Goal: Task Accomplishment & Management: Use online tool/utility

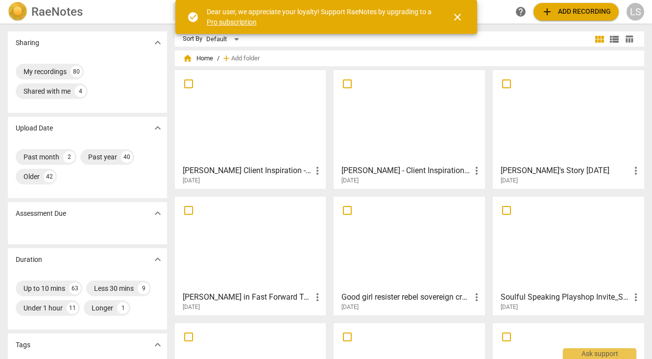
click at [548, 11] on span "add" at bounding box center [548, 12] width 12 height 12
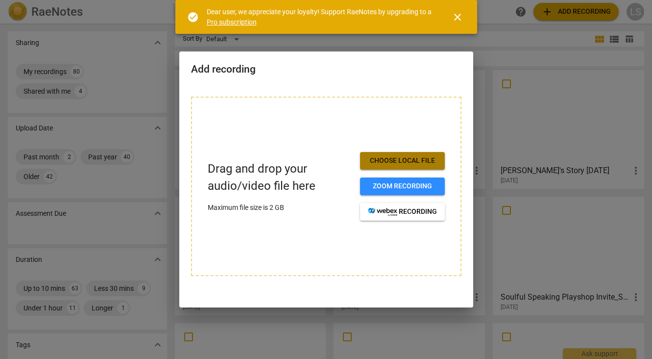
click at [380, 160] on span "Choose local file" at bounding box center [402, 161] width 69 height 10
click at [564, 35] on div at bounding box center [326, 179] width 652 height 359
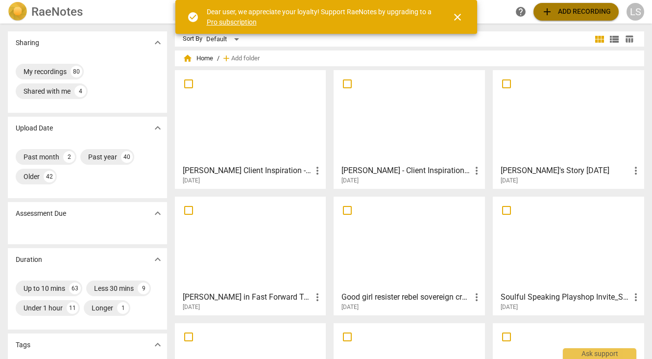
click at [552, 10] on span "add" at bounding box center [548, 12] width 12 height 12
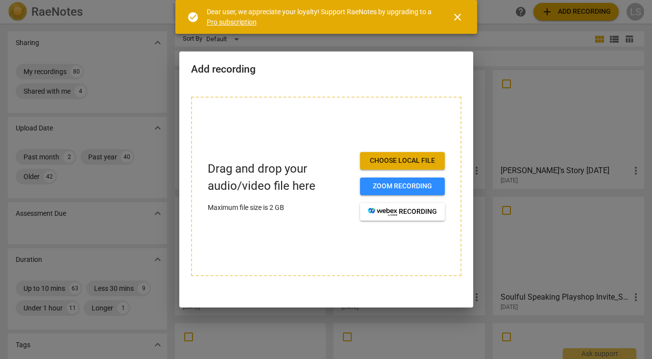
click at [395, 162] on span "Choose local file" at bounding box center [402, 161] width 69 height 10
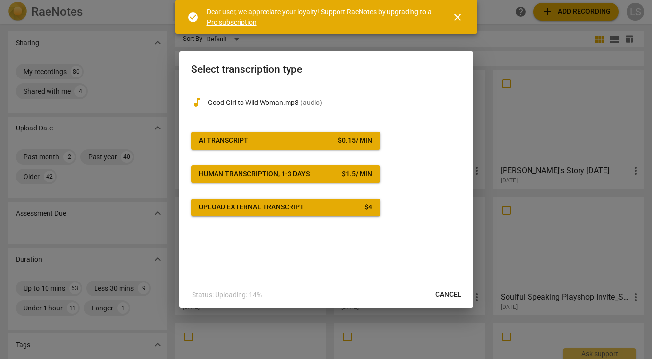
click at [272, 140] on span "AI Transcript $ 0.15 / min" at bounding box center [286, 141] width 174 height 10
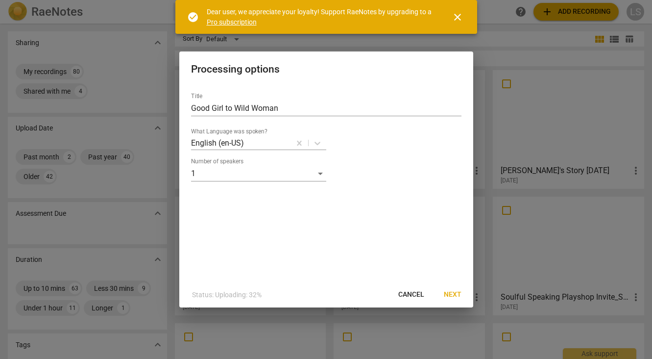
click at [458, 293] on span "Next" at bounding box center [453, 295] width 18 height 10
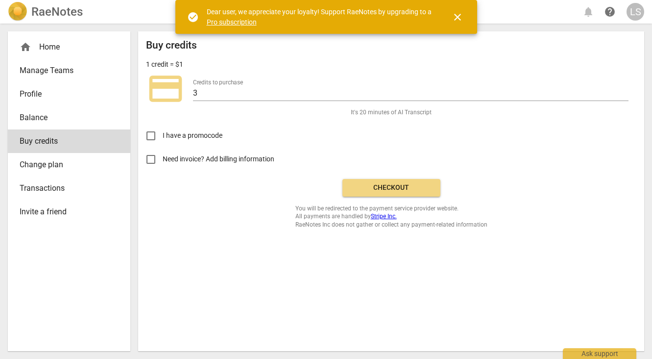
click at [378, 187] on span "Checkout" at bounding box center [391, 188] width 82 height 10
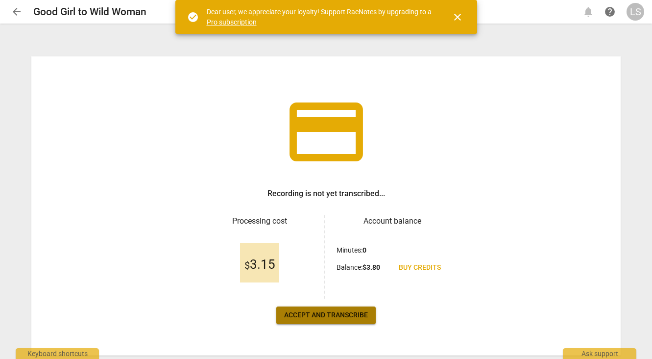
click at [313, 316] on span "Accept and transcribe" at bounding box center [326, 315] width 84 height 10
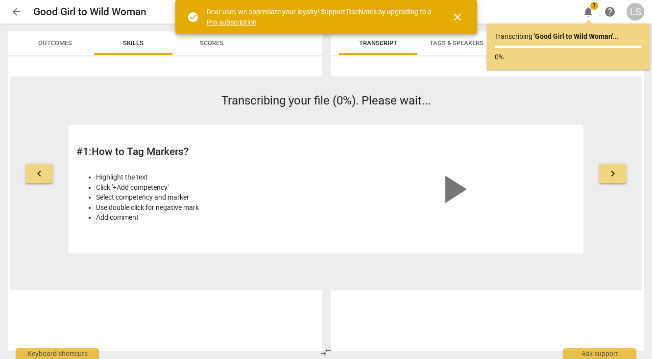
click at [457, 16] on span "close" at bounding box center [458, 17] width 12 height 12
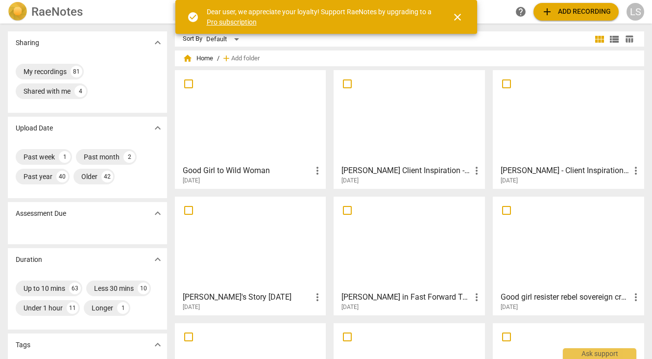
click at [250, 246] on div at bounding box center [250, 243] width 145 height 87
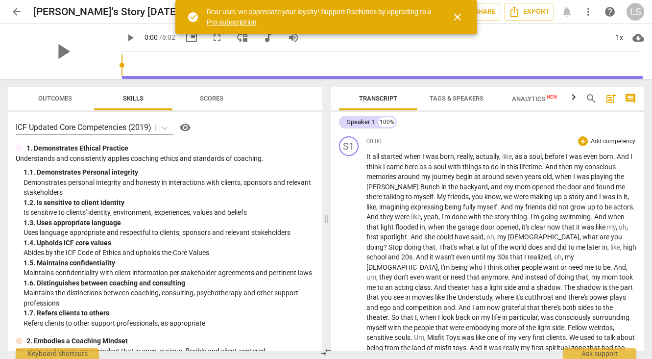
drag, startPoint x: 366, startPoint y: 157, endPoint x: 445, endPoint y: 265, distance: 133.6
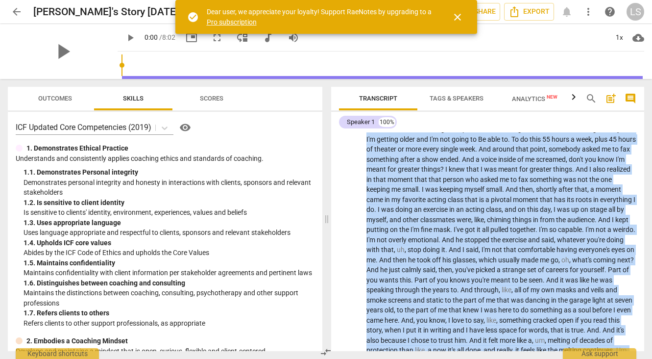
scroll to position [514, 0]
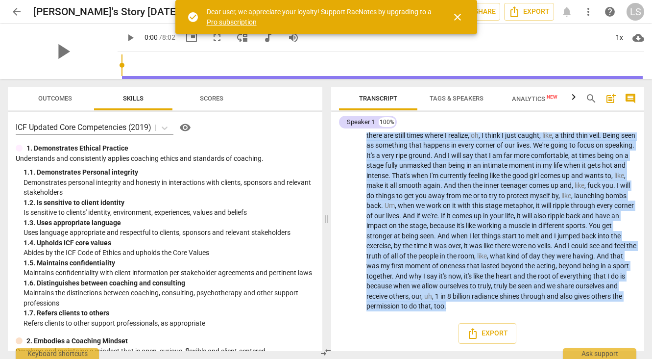
drag, startPoint x: 367, startPoint y: 156, endPoint x: 465, endPoint y: 391, distance: 254.5
click at [465, 0] on html "arrow_back Lauri's Story 7-7-25 edit star Assessment auto_fix_high AI Assessmen…" at bounding box center [326, 0] width 652 height 0
copy p "It all started when I was born , really , actually , like , as a soul , before …"
